Goal: Task Accomplishment & Management: Complete application form

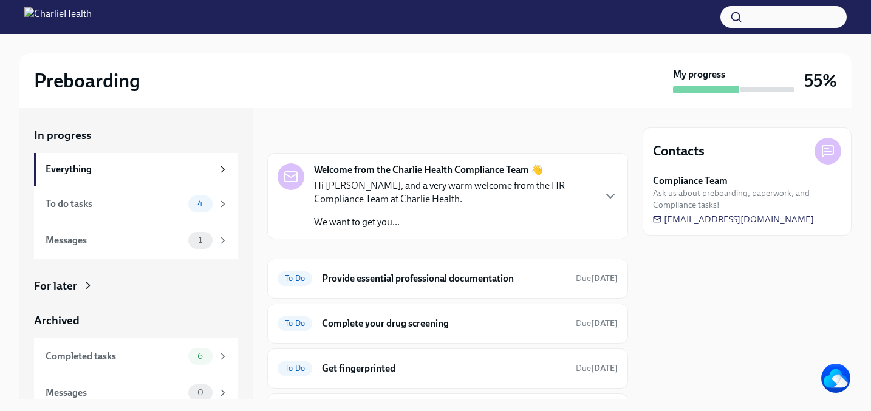
scroll to position [73, 0]
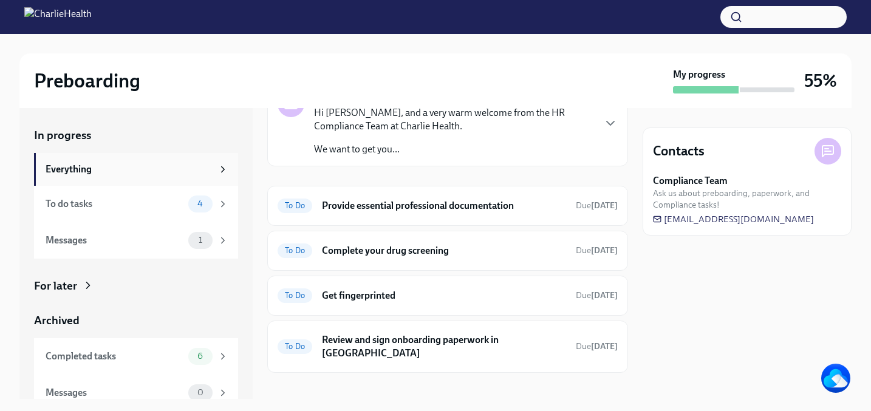
click at [142, 161] on div "Everything" at bounding box center [136, 169] width 204 height 33
click at [465, 197] on div "To Do Provide essential professional documentation Due [DATE]" at bounding box center [447, 205] width 340 height 19
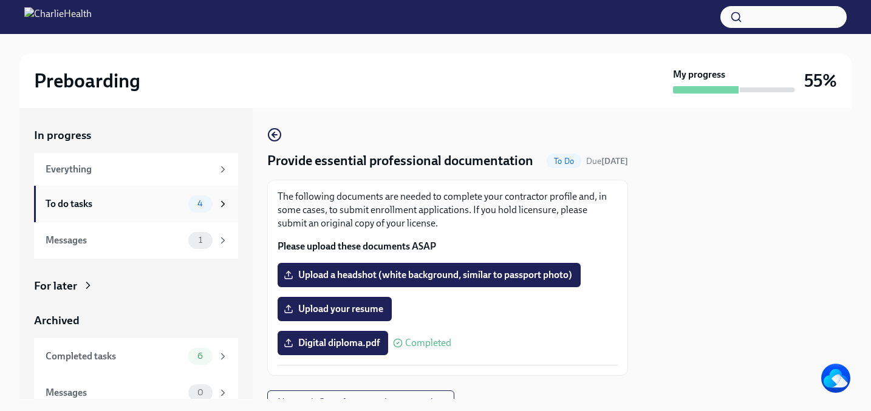
click at [101, 195] on div "To do tasks 4" at bounding box center [137, 203] width 183 height 17
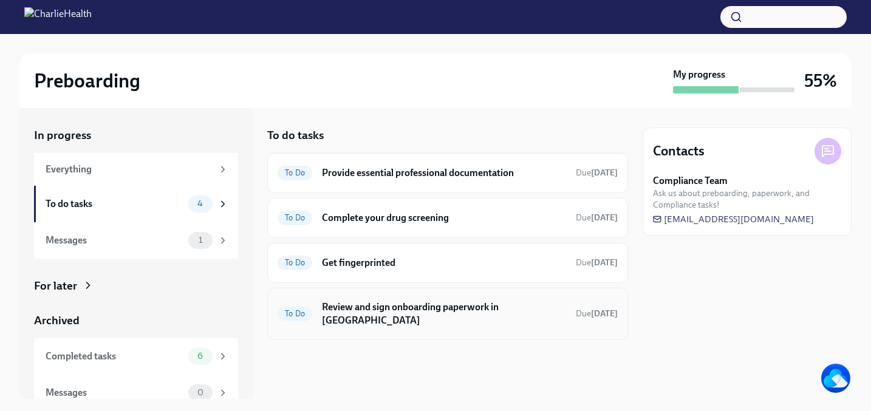
click at [482, 310] on h6 "Review and sign onboarding paperwork in [GEOGRAPHIC_DATA]" at bounding box center [444, 313] width 244 height 27
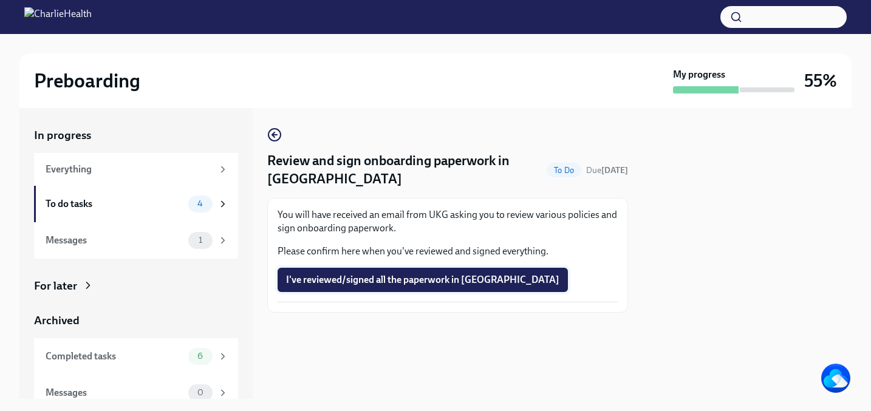
click at [430, 283] on span "I've reviewed/signed all the paperwork in [GEOGRAPHIC_DATA]" at bounding box center [422, 280] width 273 height 12
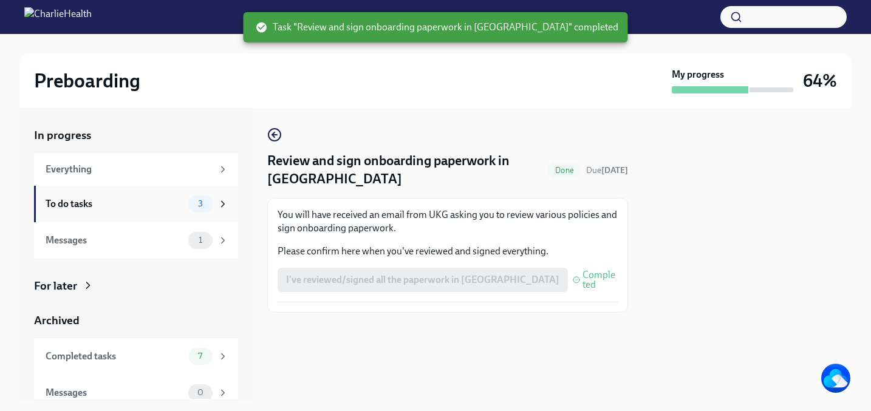
click at [161, 204] on div "To do tasks" at bounding box center [115, 203] width 138 height 13
